Goal: Find specific page/section: Find specific page/section

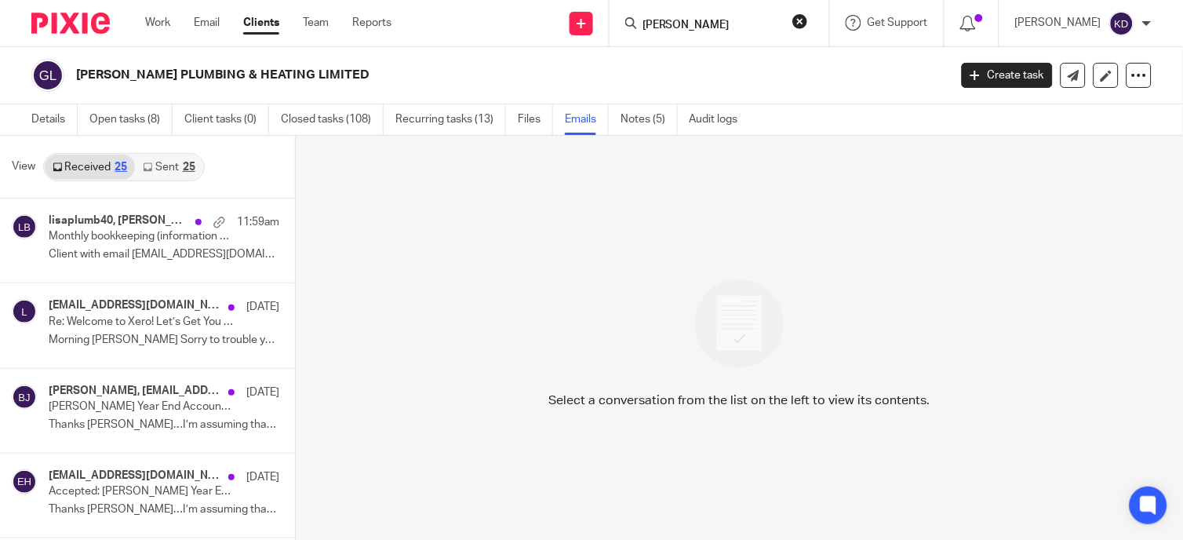
click button "submit" at bounding box center [0, 0] width 0 height 0
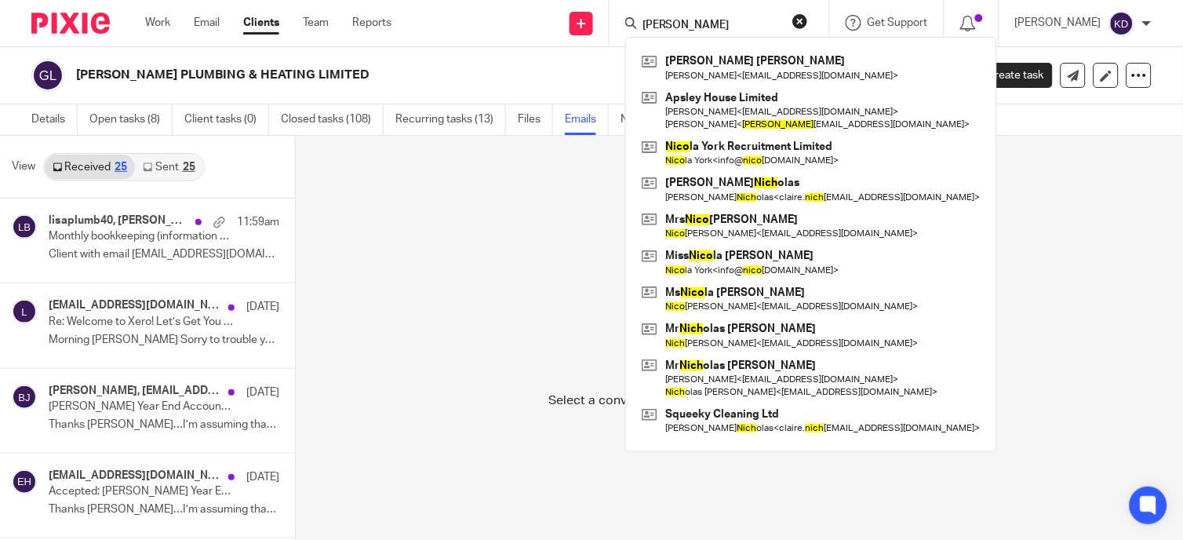
click at [672, 29] on input "[PERSON_NAME]" at bounding box center [711, 26] width 141 height 14
click button "submit" at bounding box center [0, 0] width 0 height 0
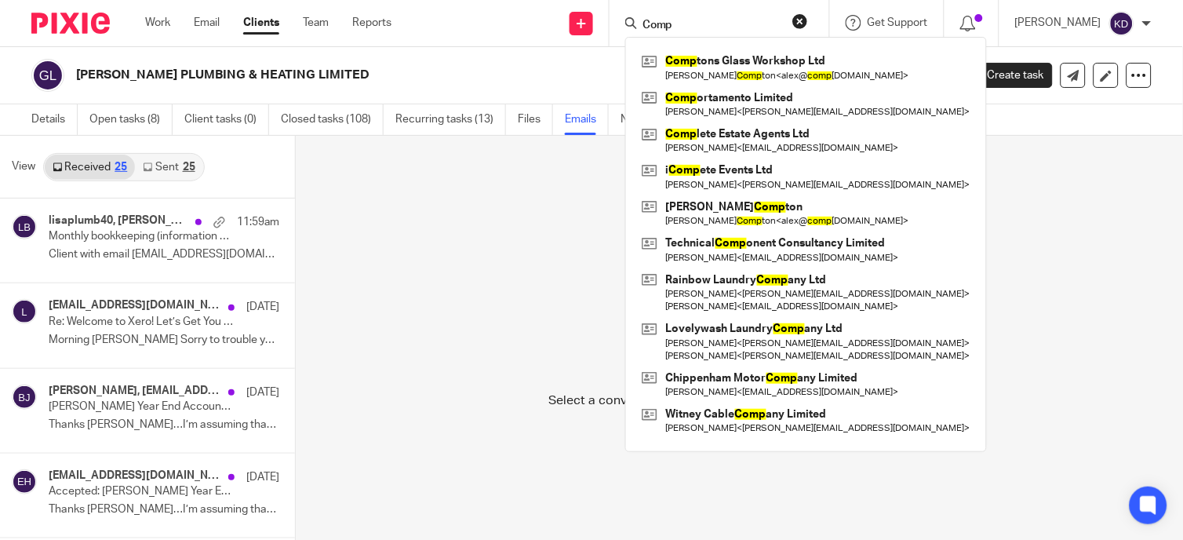
click at [715, 20] on input "Comp" at bounding box center [711, 26] width 141 height 14
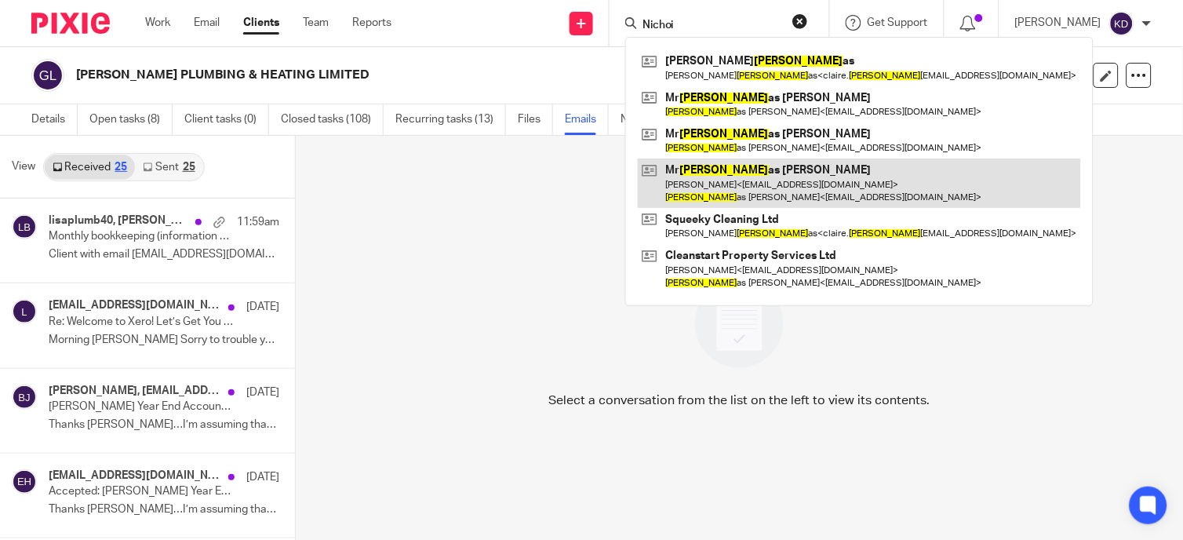
type input "Nichoi"
click at [783, 181] on link at bounding box center [859, 182] width 443 height 49
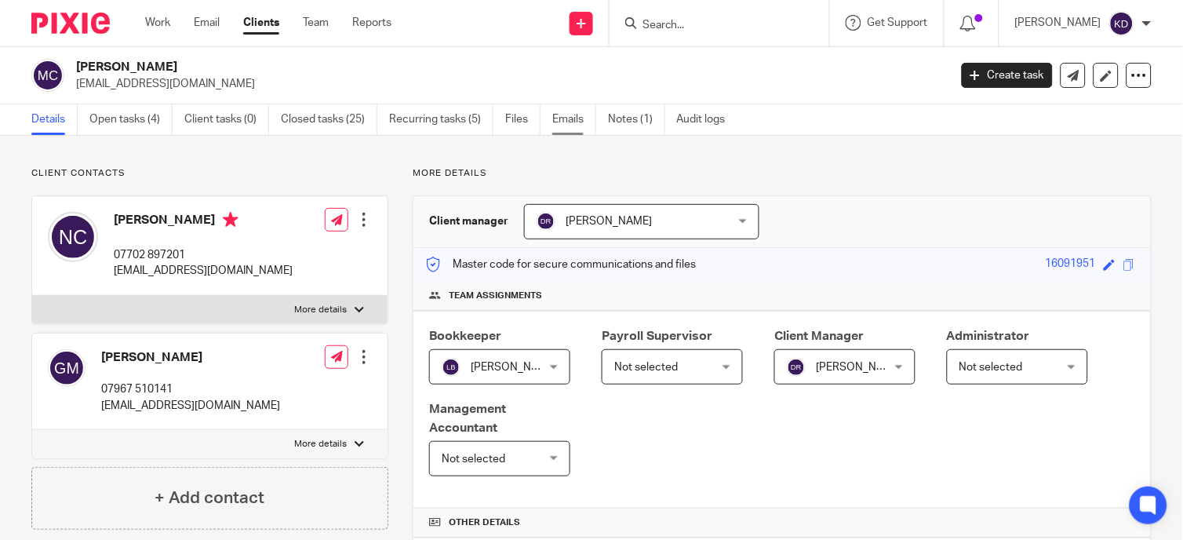
click at [565, 122] on link "Emails" at bounding box center [574, 119] width 44 height 31
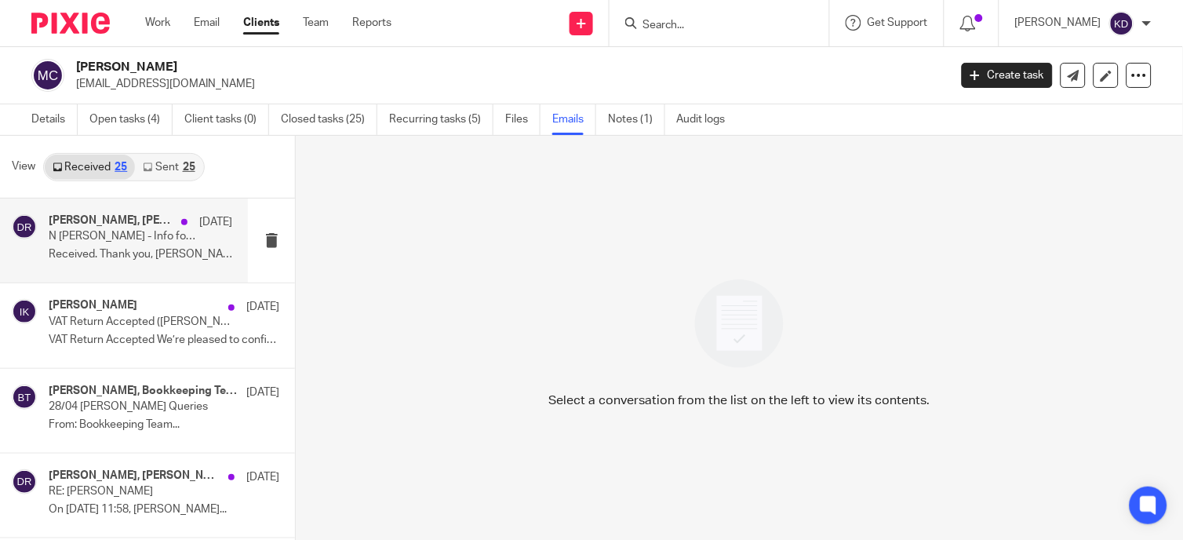
click at [88, 238] on p "N [PERSON_NAME] - Info for VAT quarter" at bounding box center [122, 236] width 147 height 13
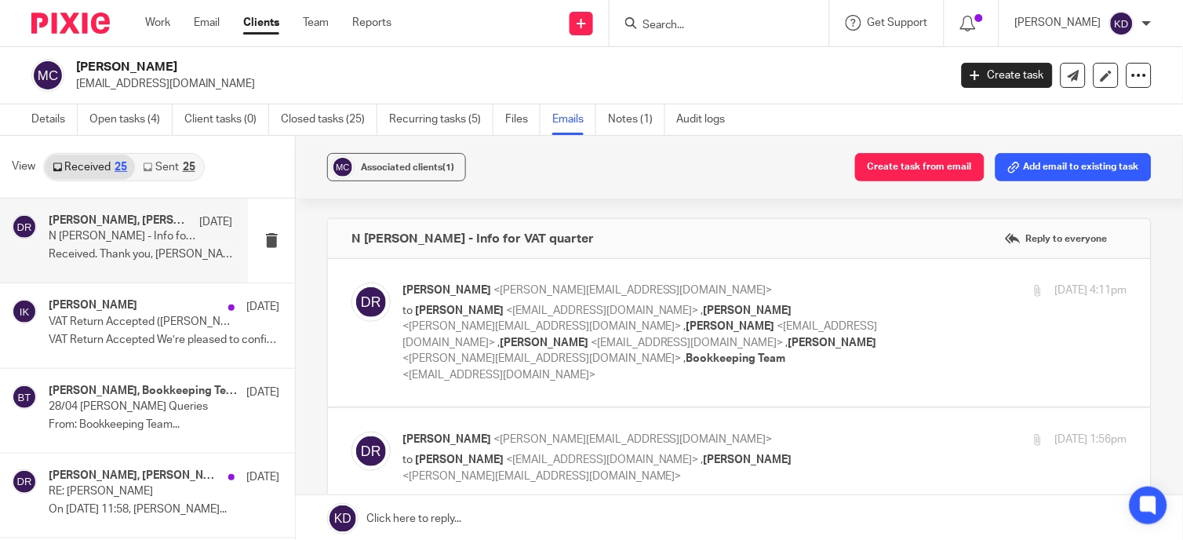
click at [75, 264] on div "Lugel Kaye Baliton, Daniela Radu 30 Jul N Compton - Info for VAT quarter Receiv…" at bounding box center [141, 240] width 184 height 53
drag, startPoint x: 76, startPoint y: 167, endPoint x: 92, endPoint y: 167, distance: 15.7
click at [76, 167] on link "Received 25" at bounding box center [90, 167] width 90 height 25
click at [154, 163] on link "Sent 25" at bounding box center [168, 167] width 67 height 25
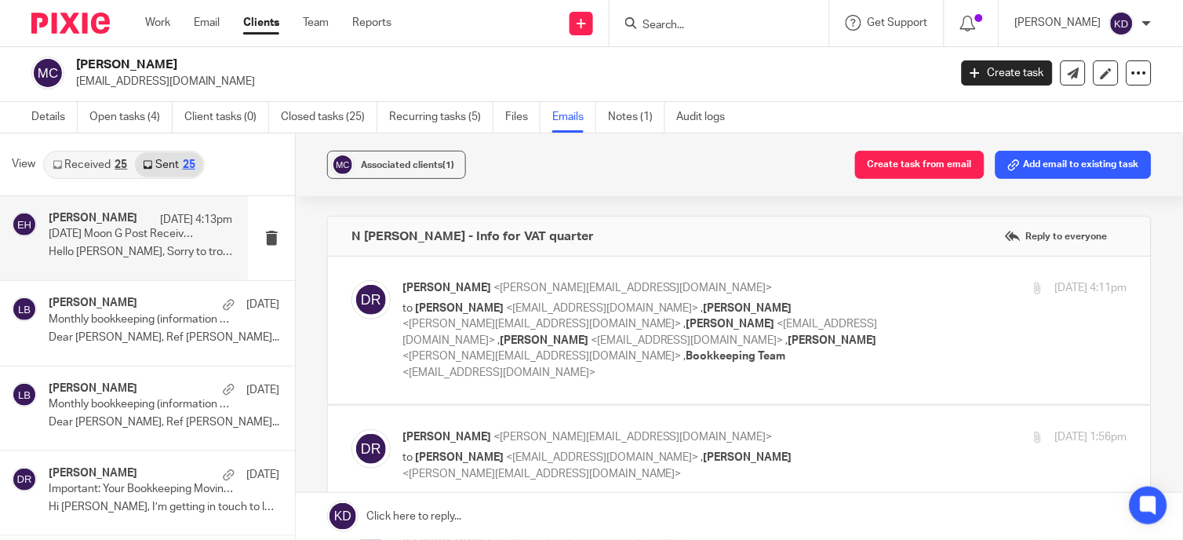
click at [118, 225] on div "Emma Hawkins 19 Aug 4:13pm" at bounding box center [141, 220] width 184 height 16
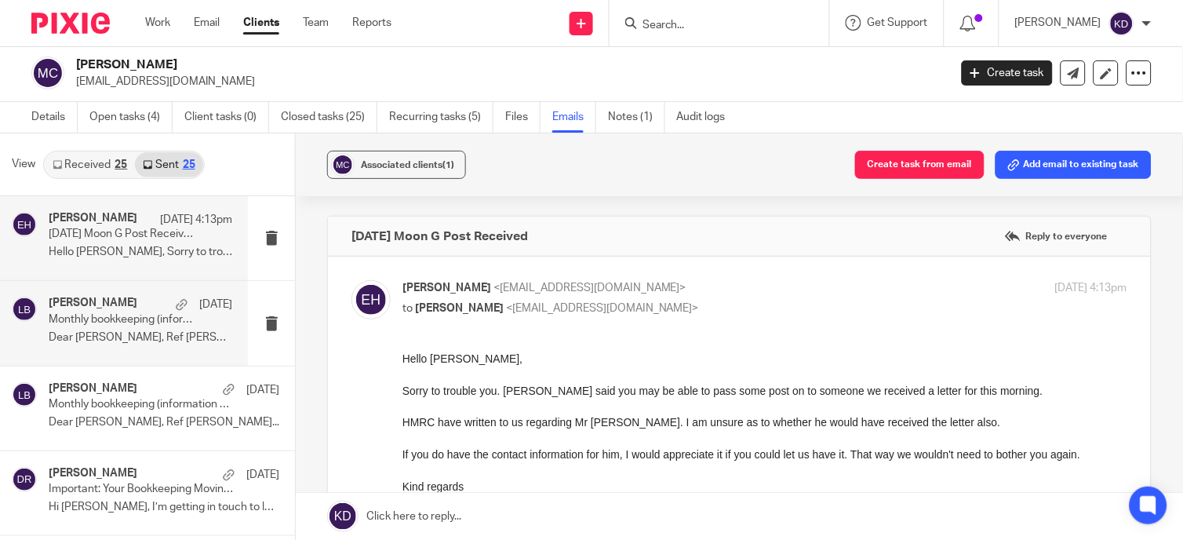
scroll to position [174, 0]
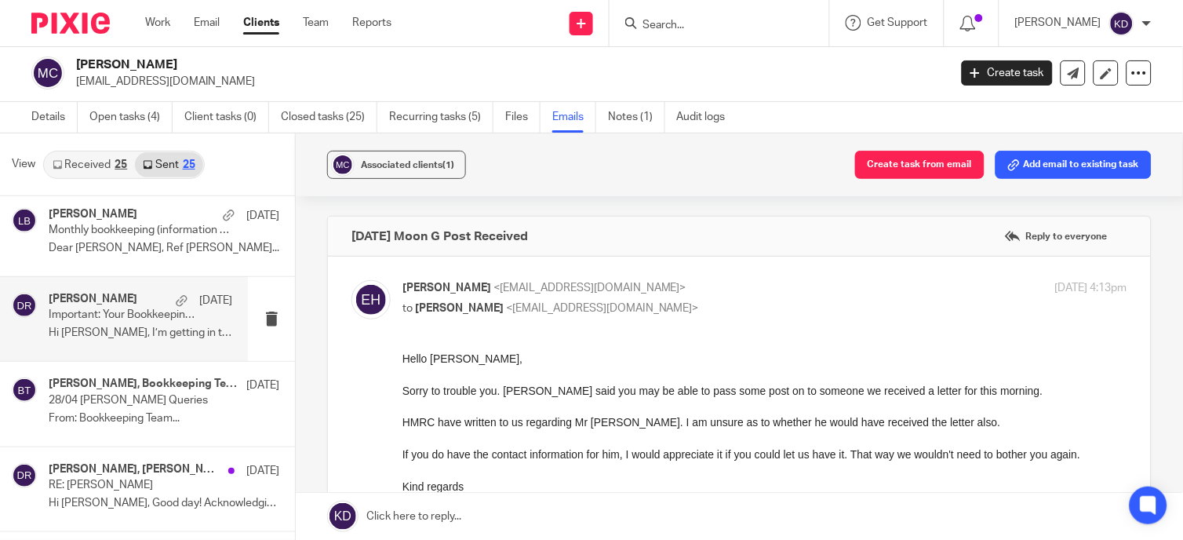
click at [152, 312] on p "Important: Your Bookkeeping Moving to Xero on 1st July" at bounding box center [122, 314] width 147 height 13
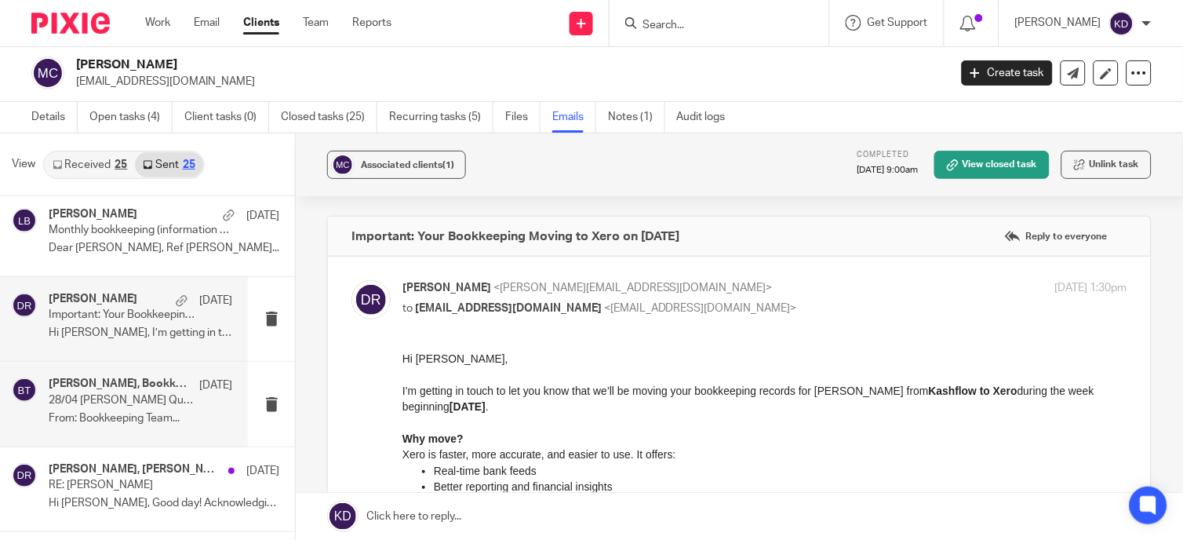
scroll to position [87, 0]
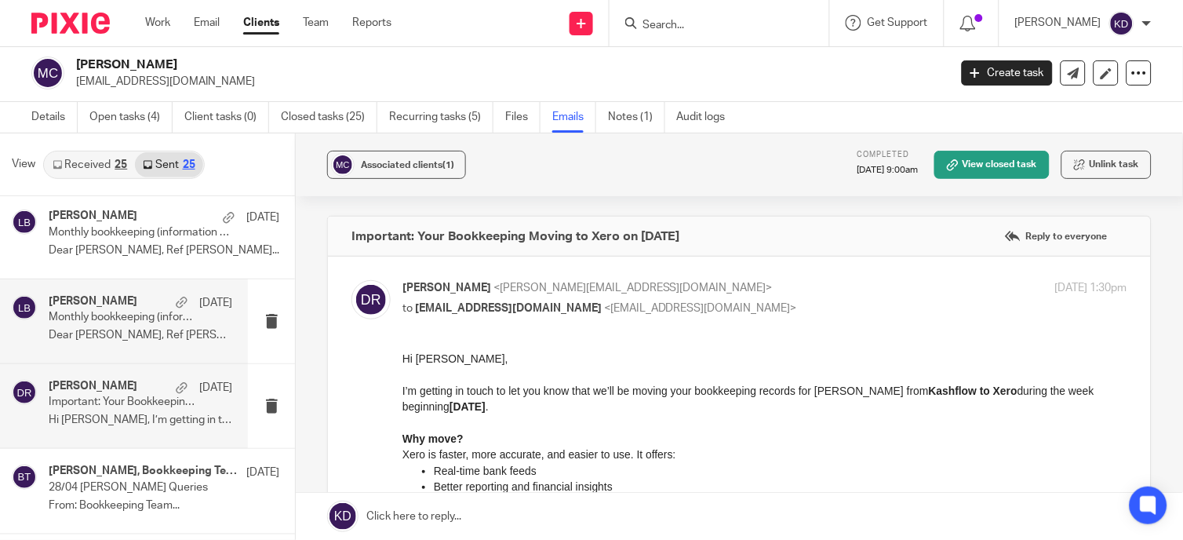
click at [67, 340] on p "Dear Nicholas, Ref Mr Nicholas Compton..." at bounding box center [141, 335] width 184 height 13
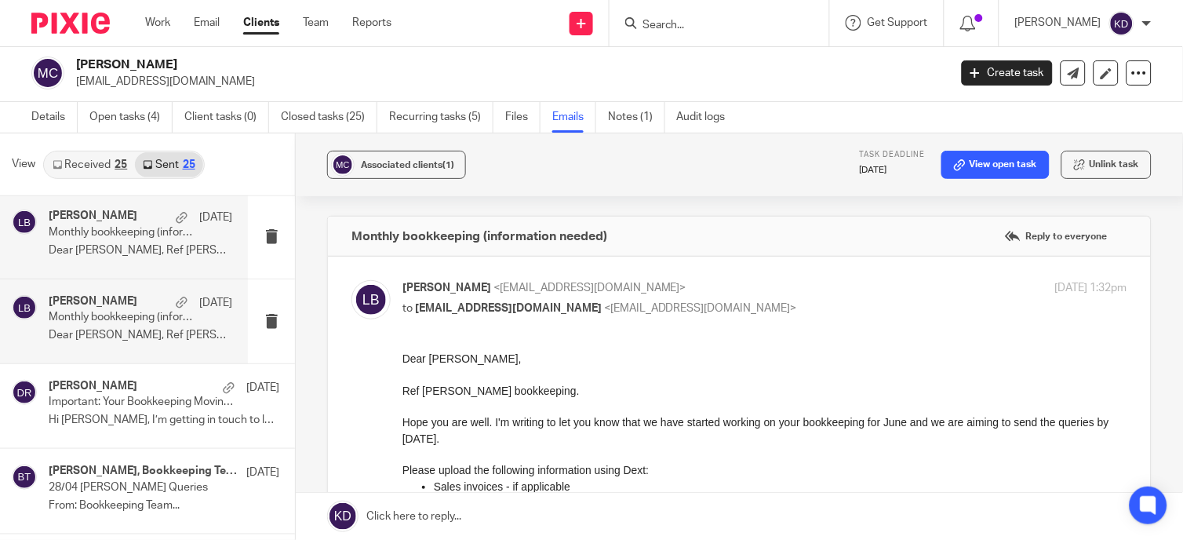
scroll to position [0, 0]
click at [92, 252] on p "Dear Nicholas, Ref Mr Nicholas Compton..." at bounding box center [141, 250] width 184 height 13
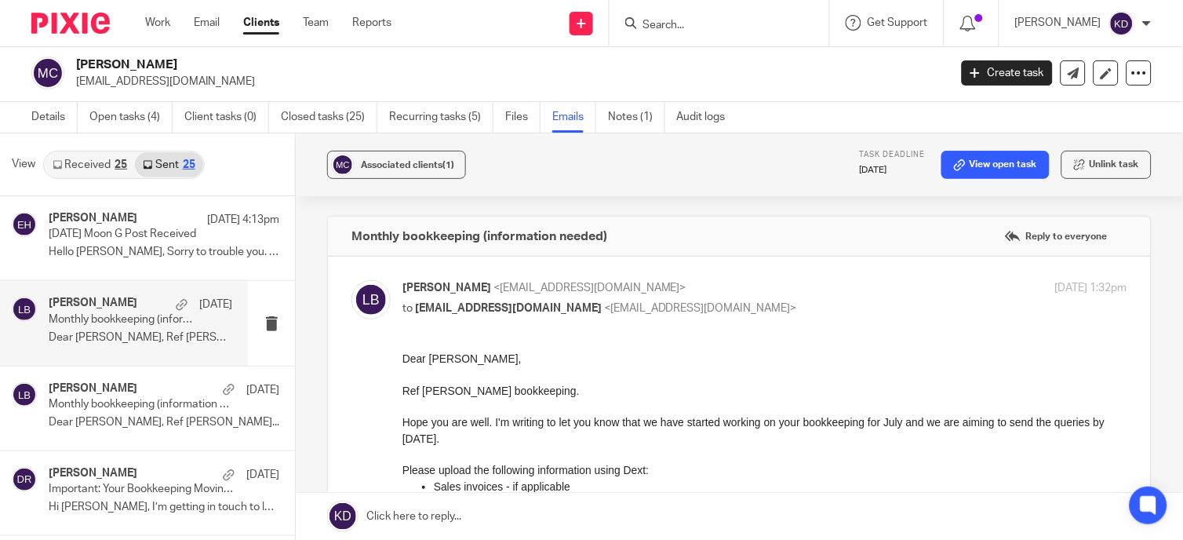
click at [763, 41] on div at bounding box center [720, 23] width 220 height 46
click at [679, 30] on input "Search" at bounding box center [711, 26] width 141 height 14
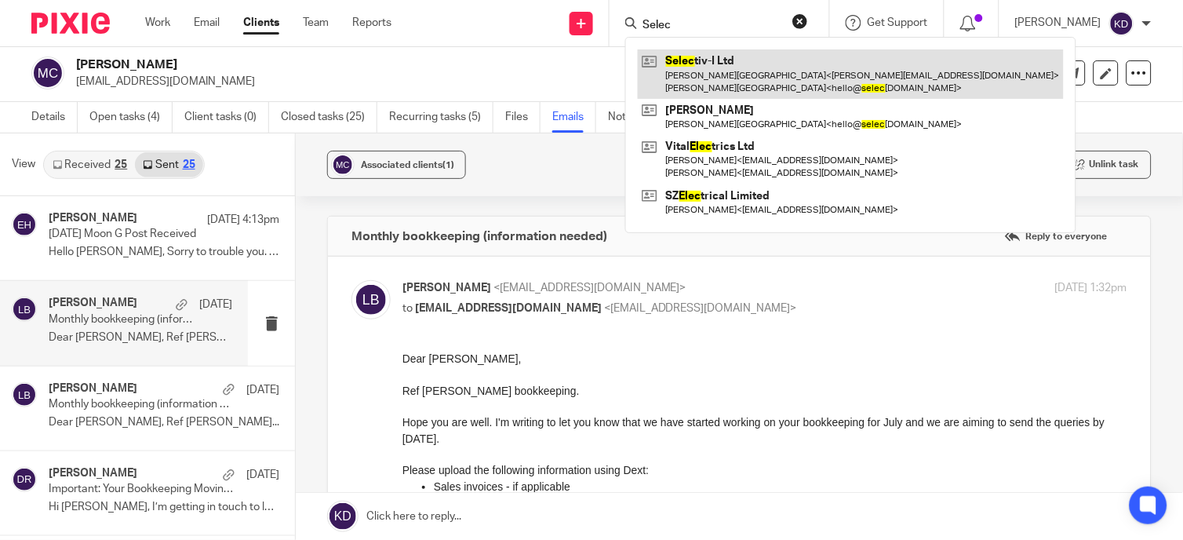
type input "Selec"
click at [766, 88] on link at bounding box center [851, 73] width 426 height 49
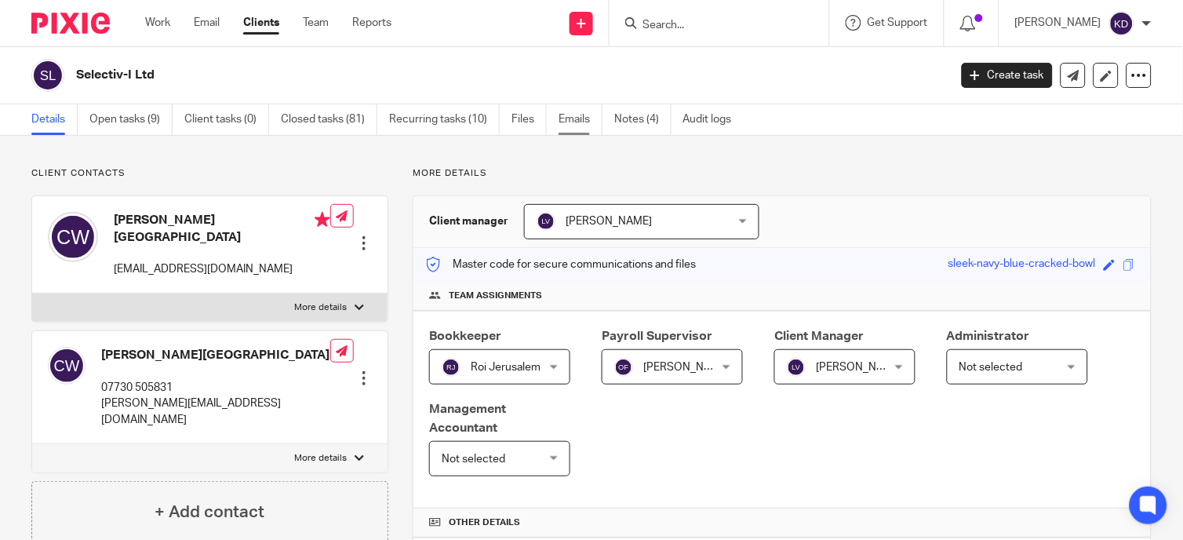
click at [584, 126] on link "Emails" at bounding box center [581, 119] width 44 height 31
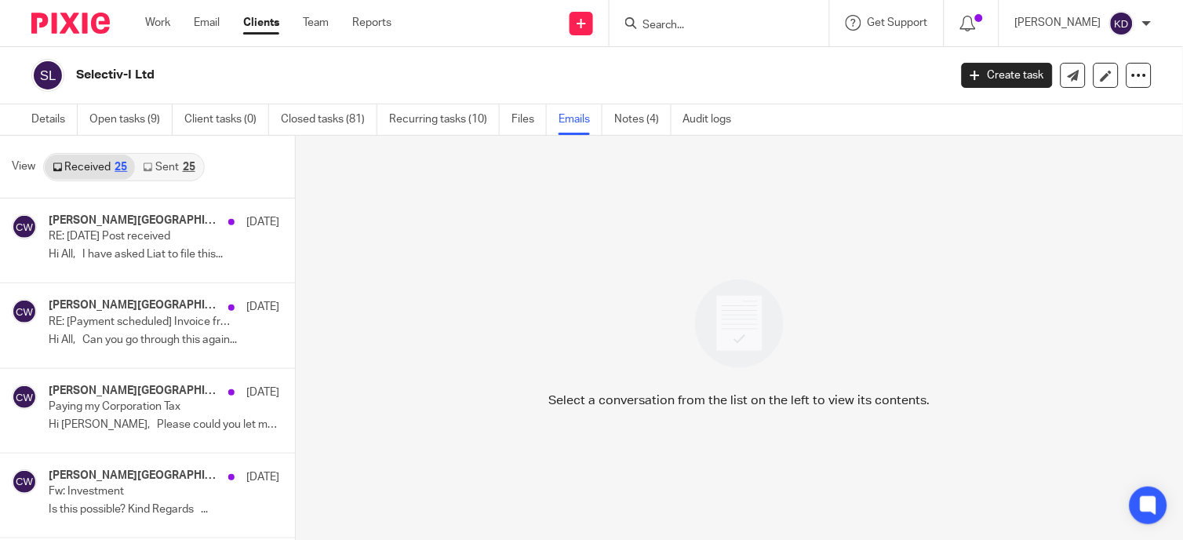
drag, startPoint x: 162, startPoint y: 166, endPoint x: 161, endPoint y: 182, distance: 16.5
click at [162, 166] on link "Sent 25" at bounding box center [168, 167] width 67 height 25
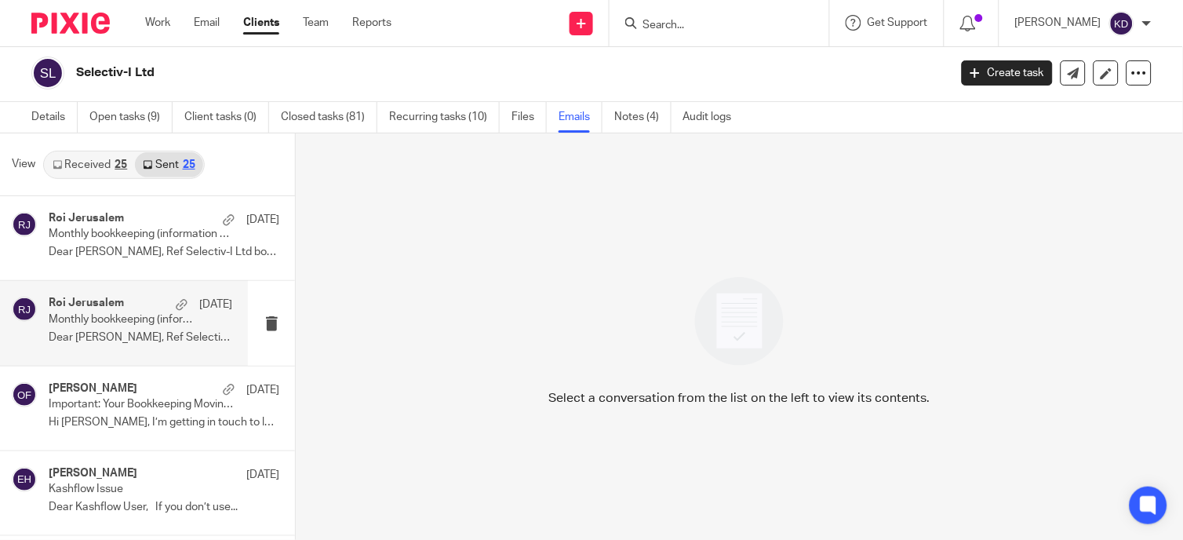
scroll to position [87, 0]
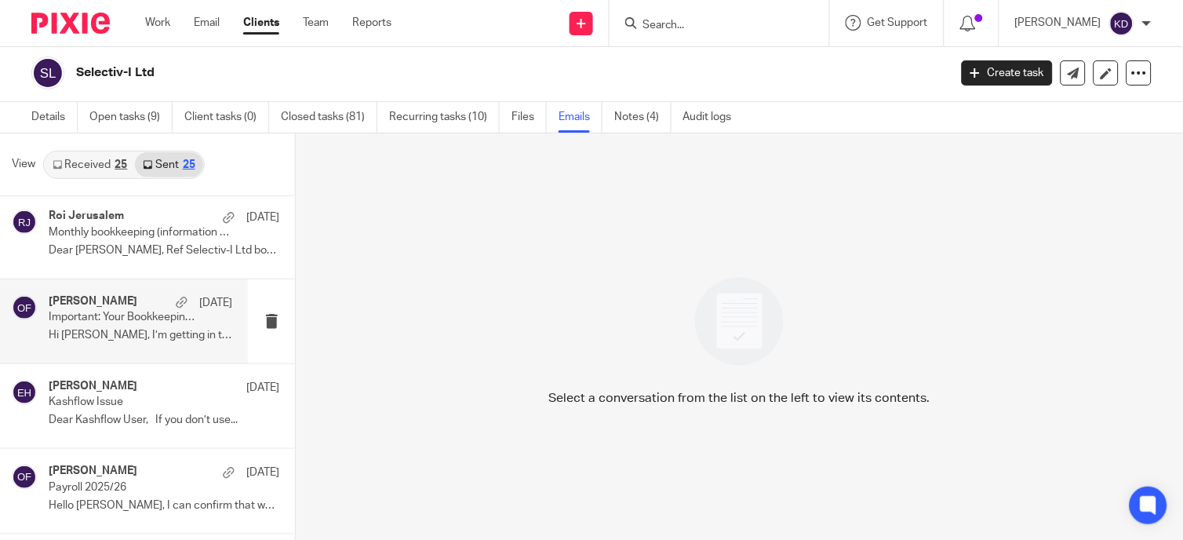
click at [87, 329] on p "Hi [PERSON_NAME], I’m getting in touch to let you..." at bounding box center [141, 335] width 184 height 13
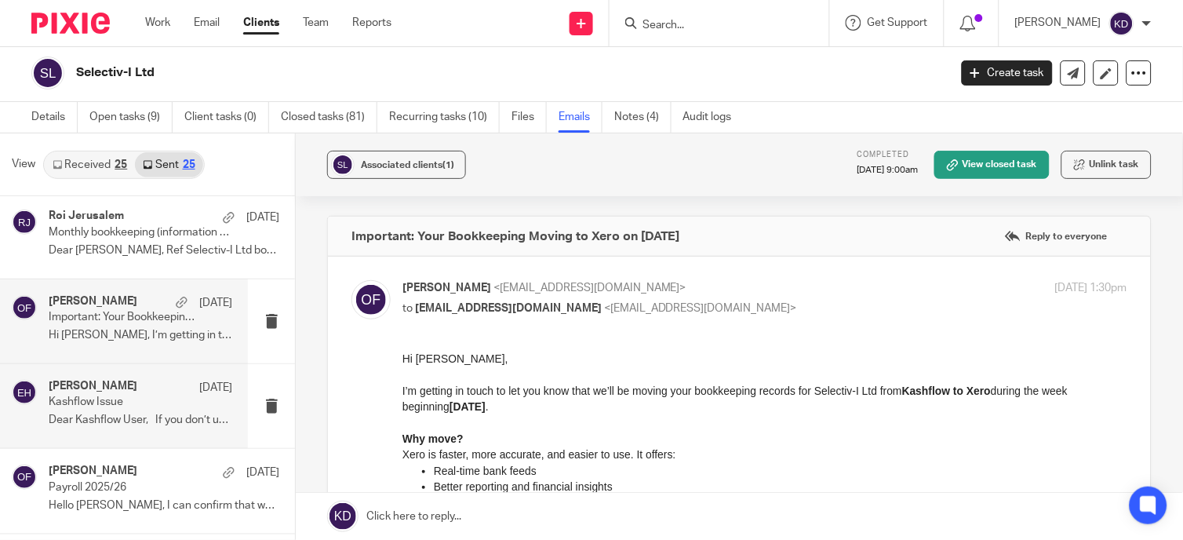
scroll to position [0, 0]
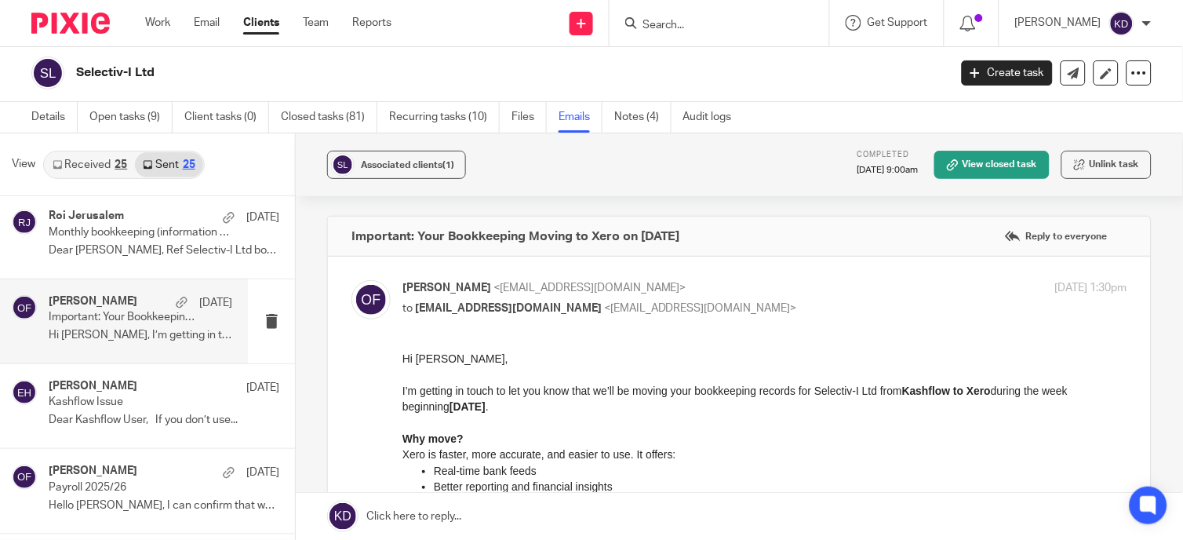
click at [29, 120] on div "Details Open tasks (9) Client tasks (0) Closed tasks (81) Recurring tasks (10) …" at bounding box center [385, 117] width 771 height 31
click at [42, 120] on link "Details" at bounding box center [54, 117] width 46 height 31
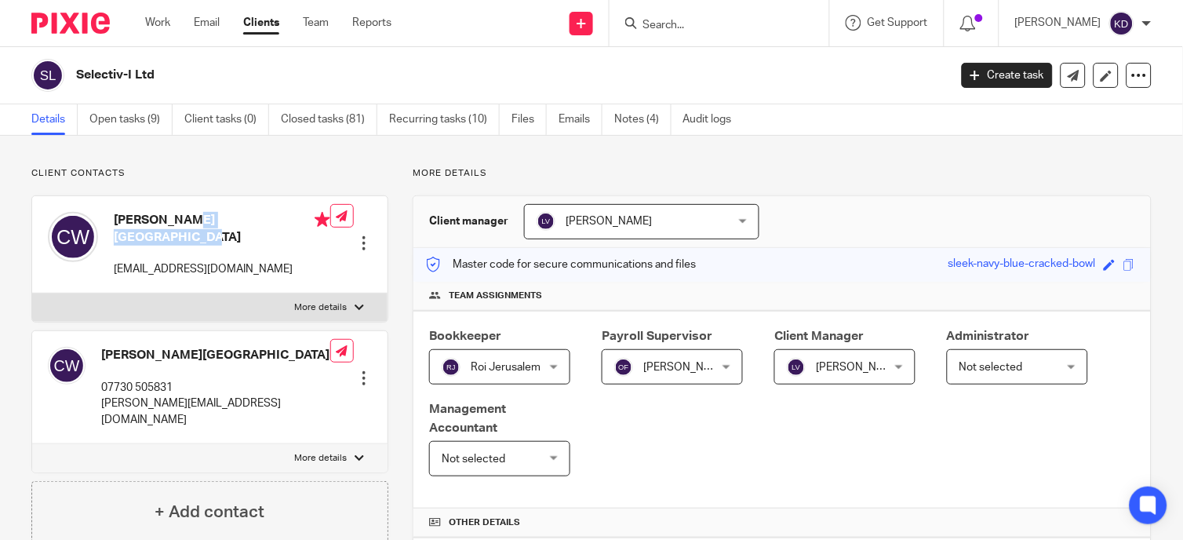
drag, startPoint x: 116, startPoint y: 220, endPoint x: 209, endPoint y: 221, distance: 92.6
click at [209, 221] on h4 "Coleen Wiltshire" at bounding box center [222, 229] width 217 height 34
copy h4 "Coleen Wiltshire"
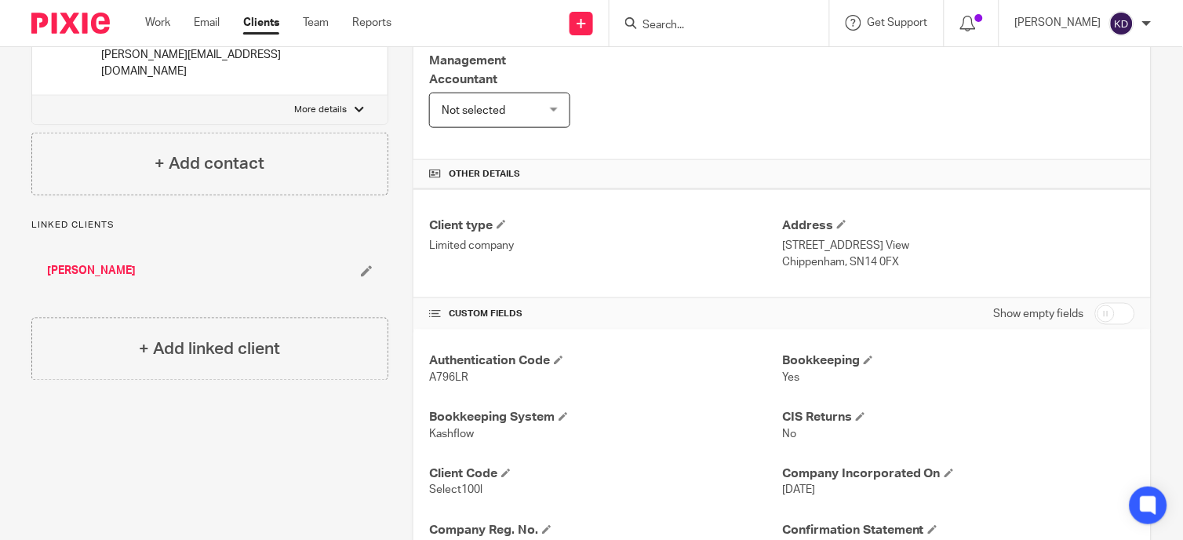
scroll to position [610, 0]
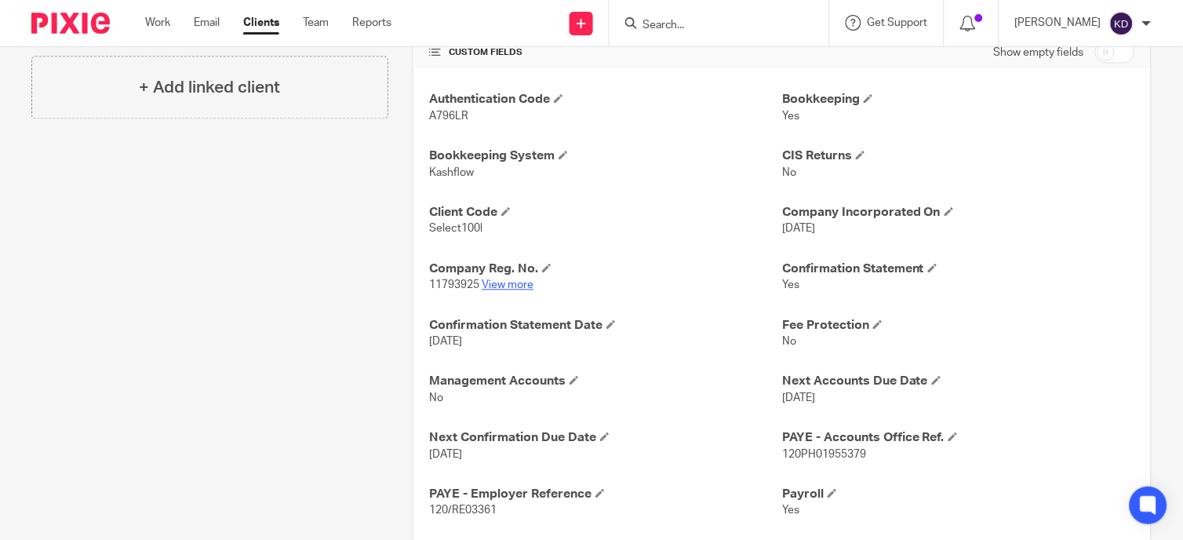
click at [488, 286] on link "View more" at bounding box center [508, 285] width 52 height 11
